Goal: Transaction & Acquisition: Book appointment/travel/reservation

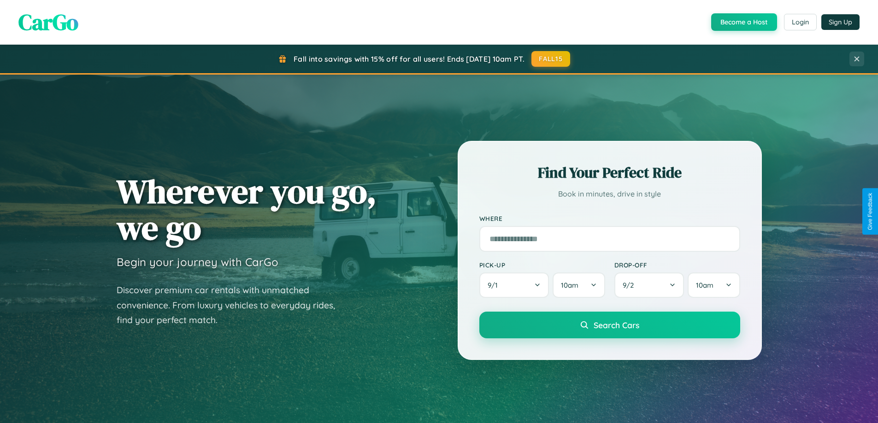
scroll to position [397, 0]
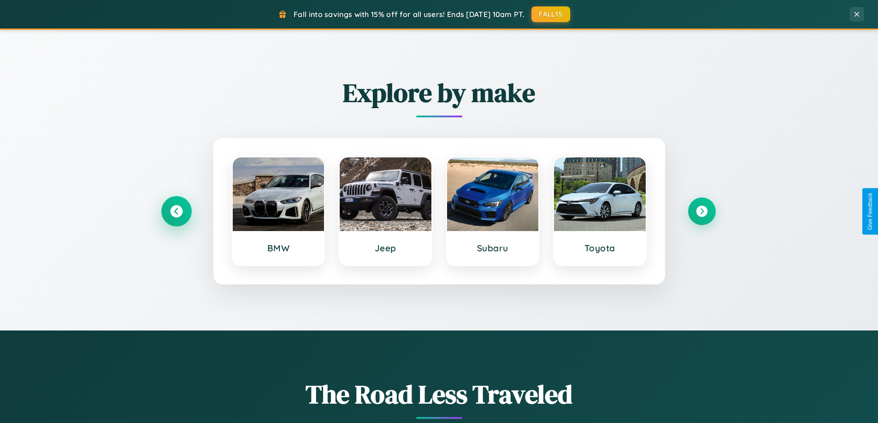
click at [176, 211] on icon at bounding box center [176, 211] width 12 height 12
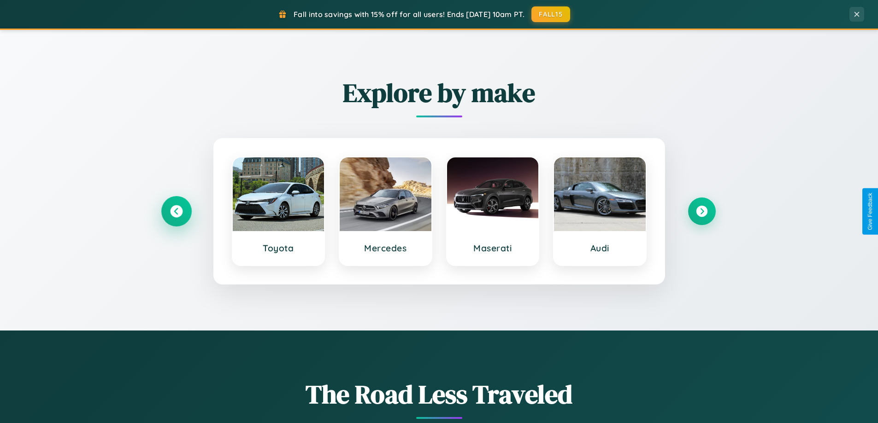
click at [176, 211] on icon at bounding box center [176, 211] width 12 height 12
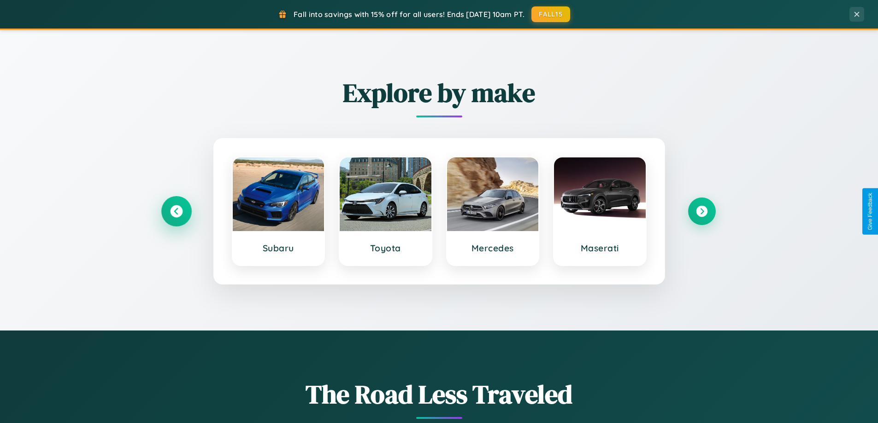
scroll to position [1773, 0]
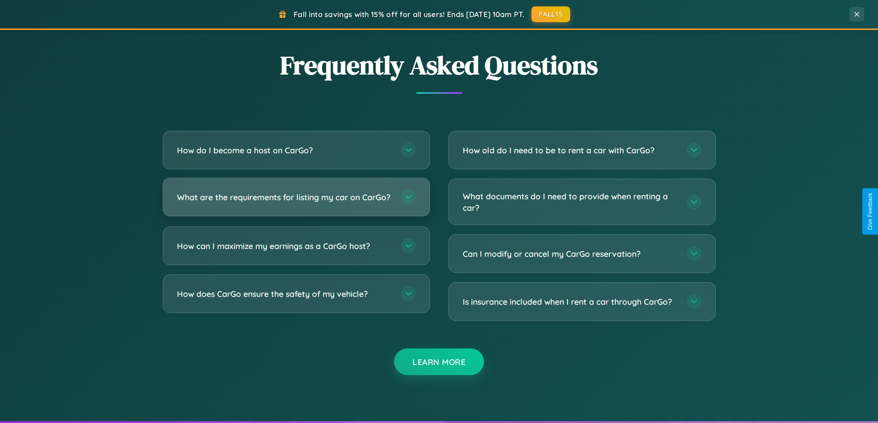
click at [296, 201] on h3 "What are the requirements for listing my car on CarGo?" at bounding box center [284, 198] width 215 height 12
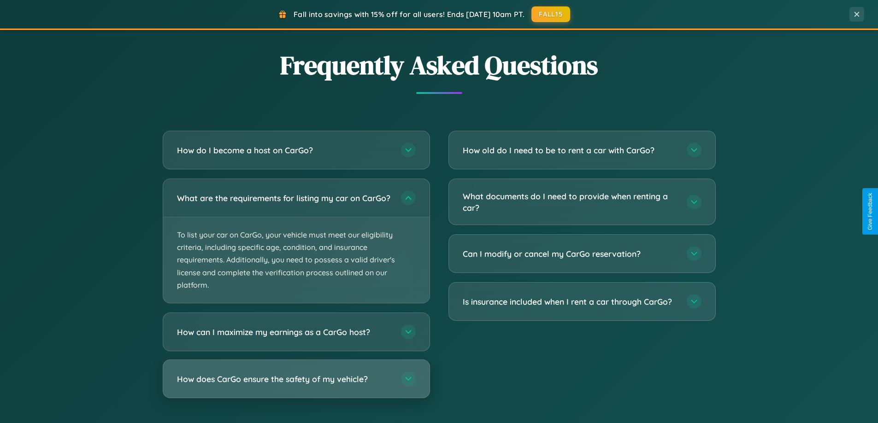
click at [296, 385] on h3 "How does CarGo ensure the safety of my vehicle?" at bounding box center [284, 380] width 215 height 12
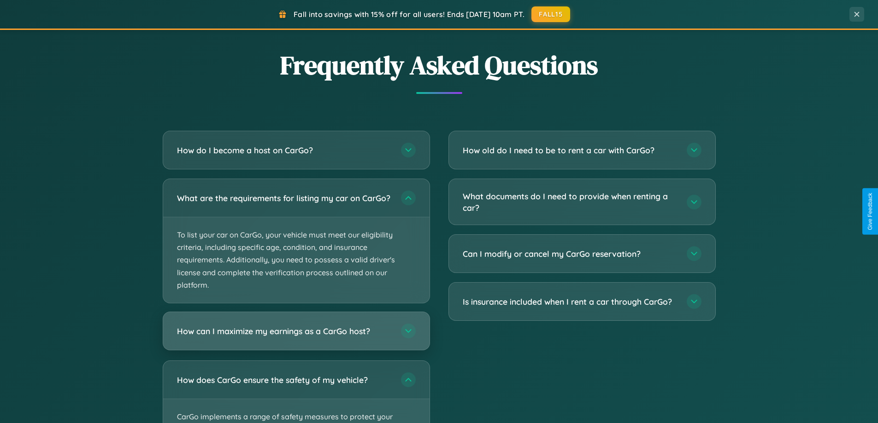
click at [296, 337] on h3 "How can I maximize my earnings as a CarGo host?" at bounding box center [284, 332] width 215 height 12
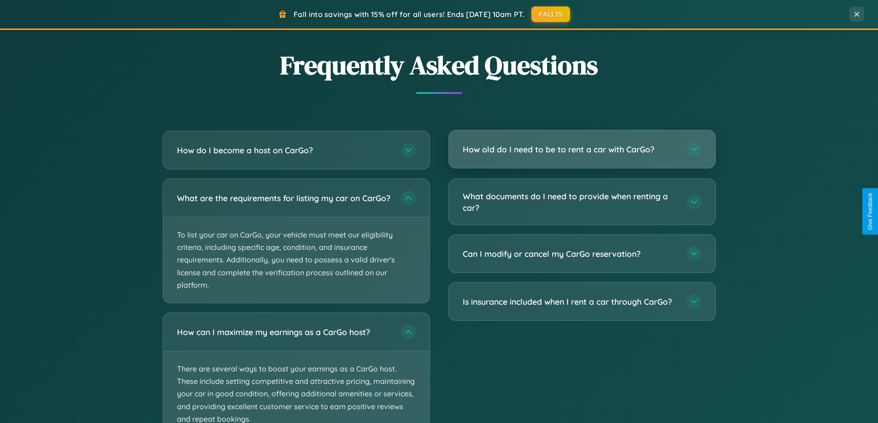
click at [581, 150] on h3 "How old do I need to be to rent a car with CarGo?" at bounding box center [570, 150] width 215 height 12
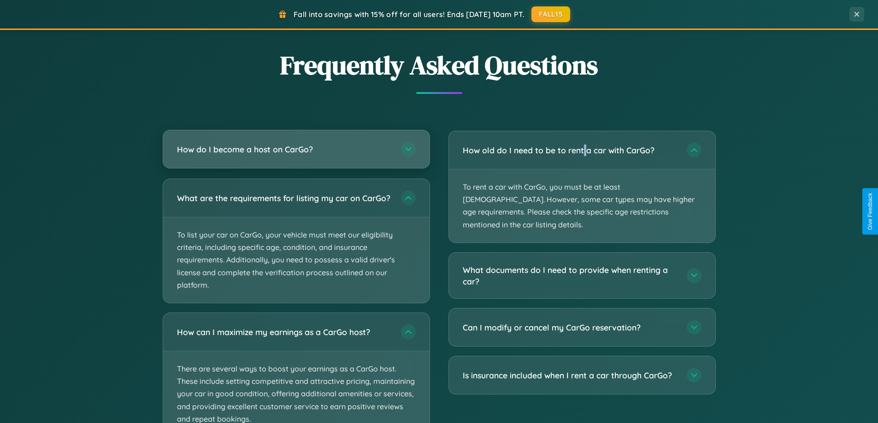
click at [296, 150] on h3 "How do I become a host on CarGo?" at bounding box center [284, 150] width 215 height 12
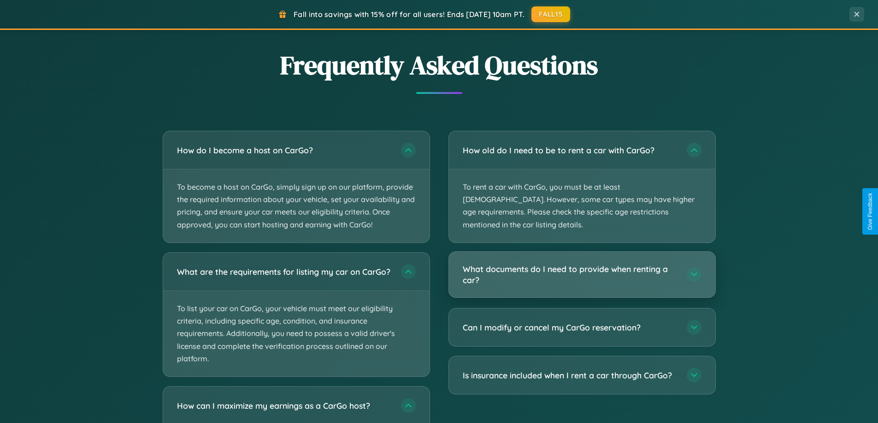
click at [581, 263] on h3 "What documents do I need to provide when renting a car?" at bounding box center [570, 274] width 215 height 23
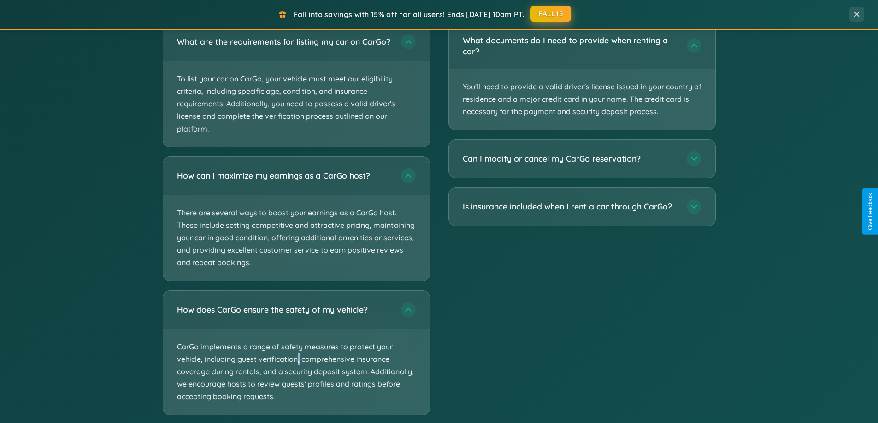
click at [551, 14] on button "FALL15" at bounding box center [550, 14] width 41 height 17
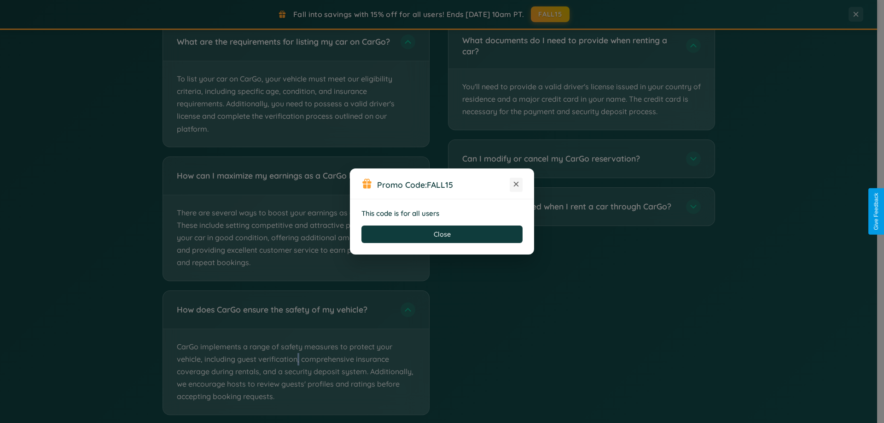
click at [516, 185] on icon at bounding box center [516, 184] width 9 height 9
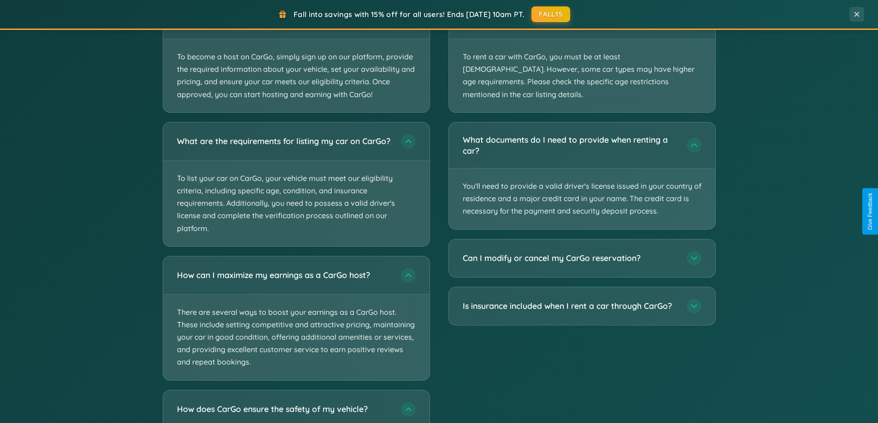
scroll to position [1837, 0]
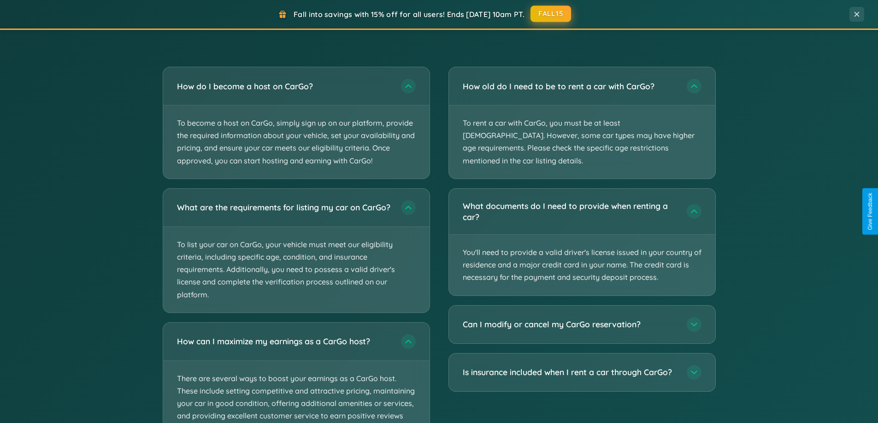
click at [551, 14] on button "FALL15" at bounding box center [550, 14] width 41 height 17
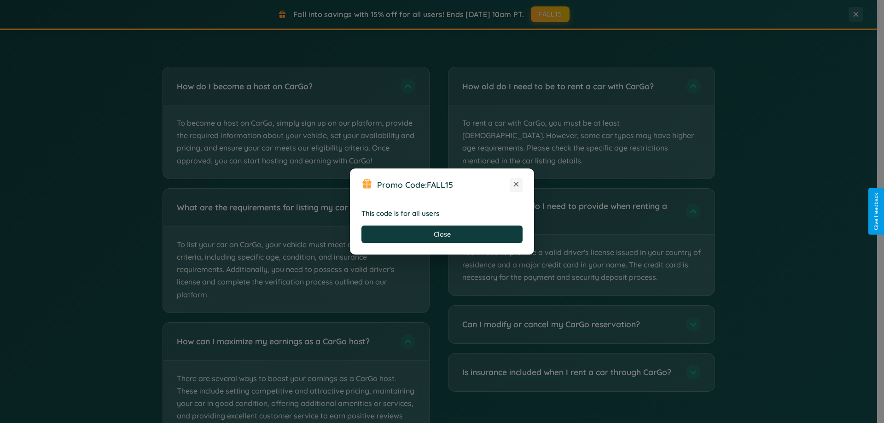
click at [516, 185] on icon at bounding box center [516, 184] width 9 height 9
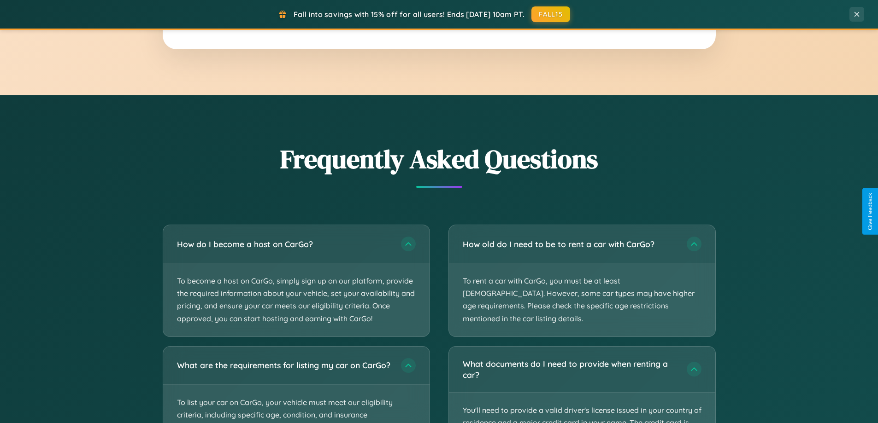
scroll to position [1480, 0]
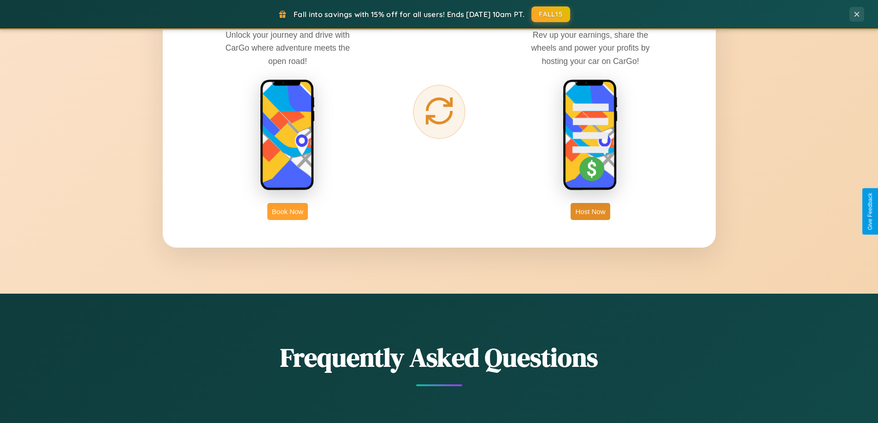
click at [287, 211] on button "Book Now" at bounding box center [287, 211] width 41 height 17
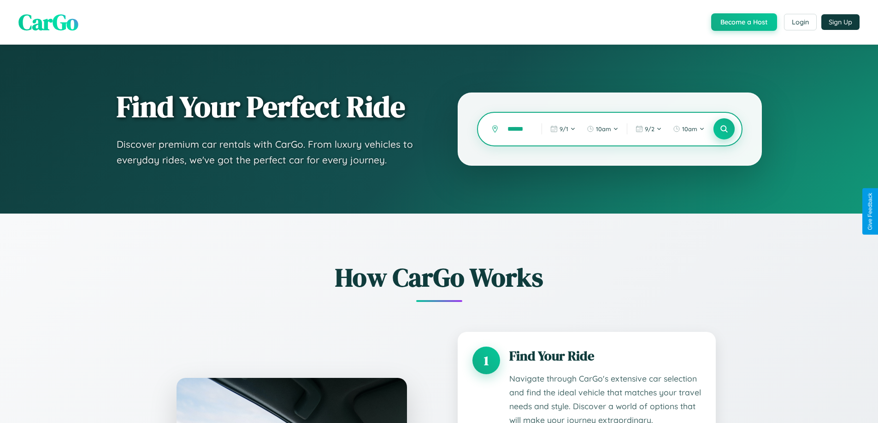
type input "******"
click at [723, 129] on icon at bounding box center [723, 129] width 9 height 9
